Goal: Task Accomplishment & Management: Use online tool/utility

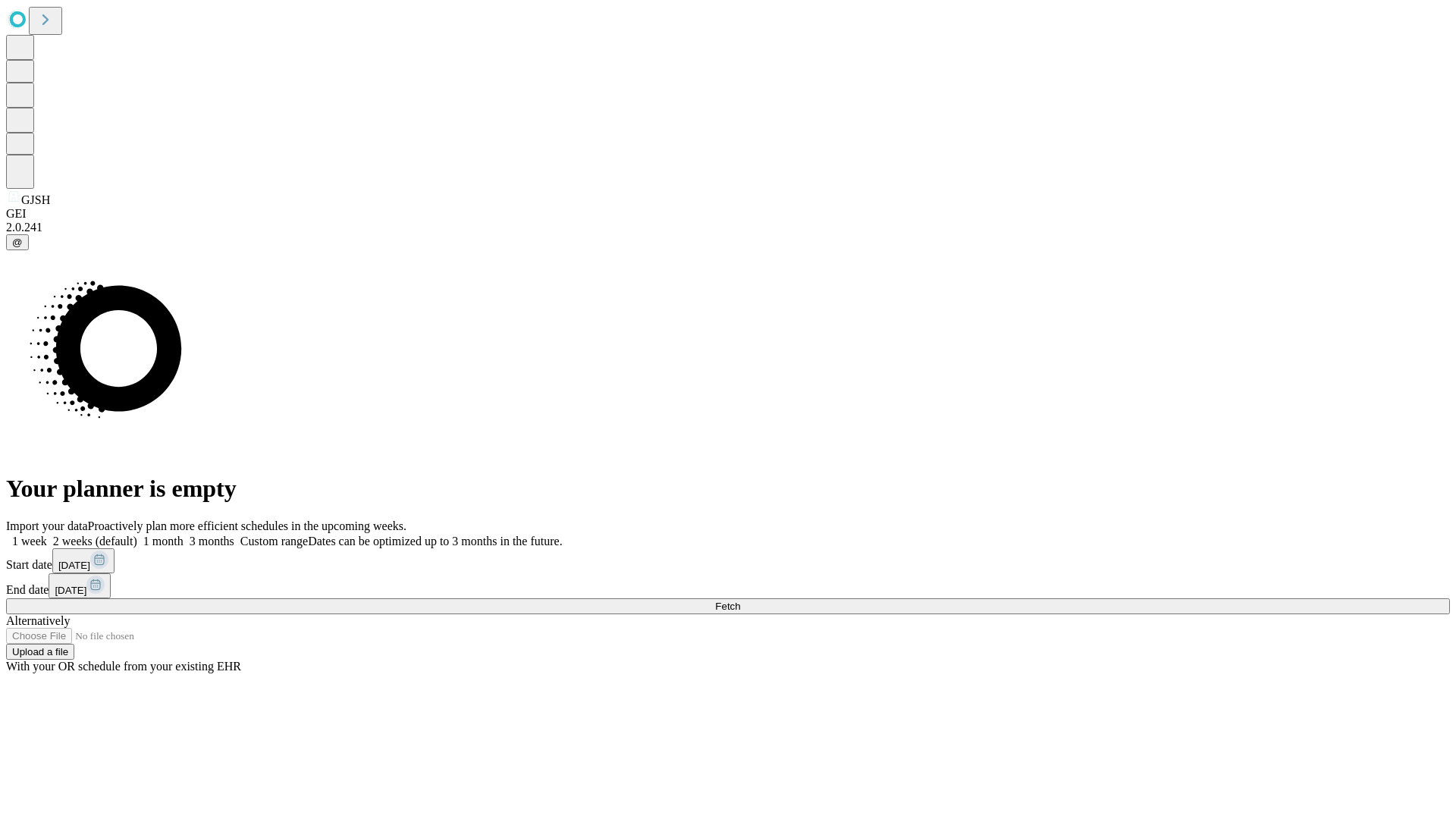
click at [740, 600] on span "Fetch" at bounding box center [727, 605] width 25 height 11
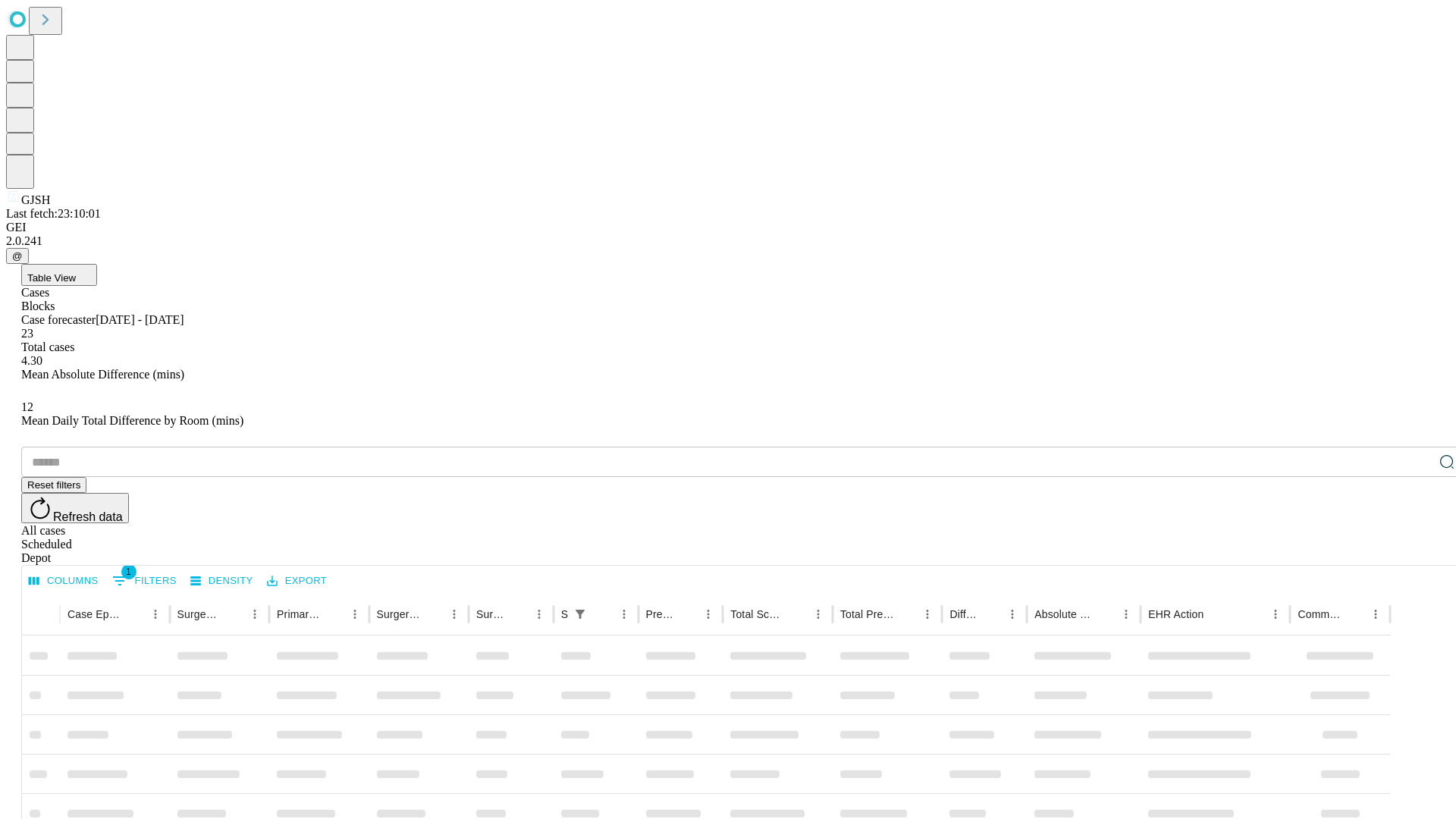
click at [1416, 552] on div "Depot" at bounding box center [743, 559] width 1444 height 14
